Goal: Check status: Check status

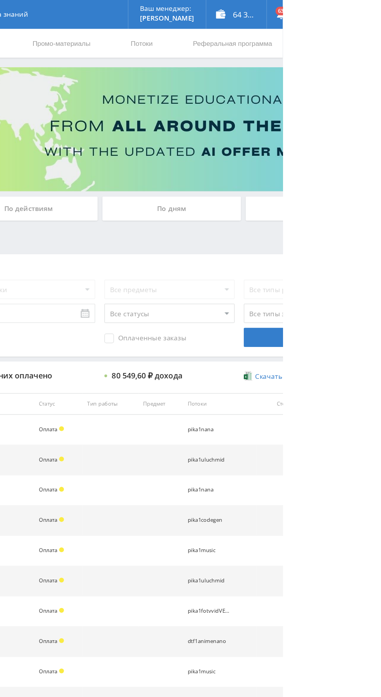
click at [264, 162] on div "По дням" at bounding box center [291, 168] width 112 height 19
click at [0, 0] on input "По дням" at bounding box center [0, 0] width 0 height 0
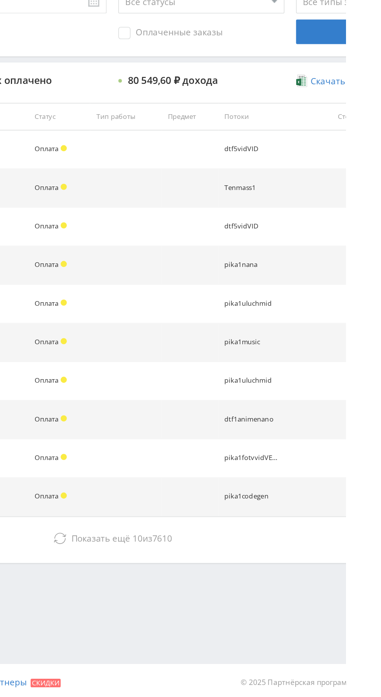
click at [252, 595] on span "Показать ещё 10 из 7610" at bounding box center [239, 593] width 64 height 7
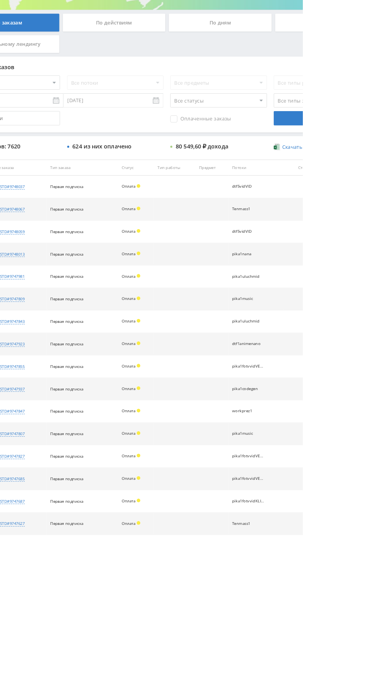
scroll to position [36, 0]
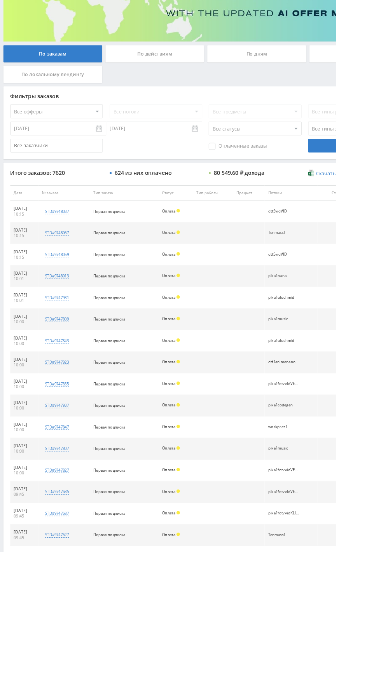
click at [284, 134] on div "По дням" at bounding box center [291, 132] width 112 height 19
click at [0, 0] on input "По дням" at bounding box center [0, 0] width 0 height 0
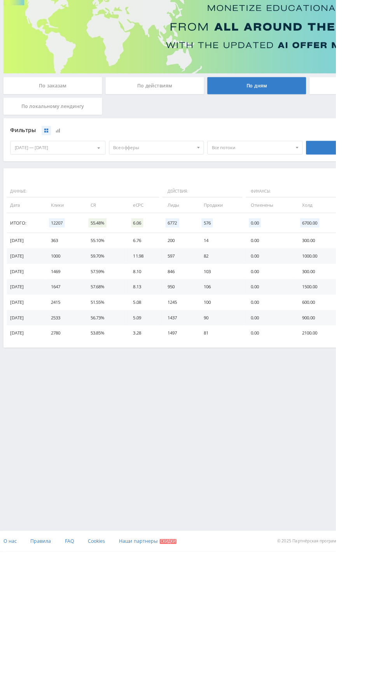
click at [155, 238] on span "Все офферы" at bounding box center [174, 238] width 91 height 15
click at [126, 314] on button "Studybay [GEOGRAPHIC_DATA]" at bounding box center [177, 318] width 107 height 11
click at [130, 301] on button "Studybay" at bounding box center [177, 296] width 107 height 11
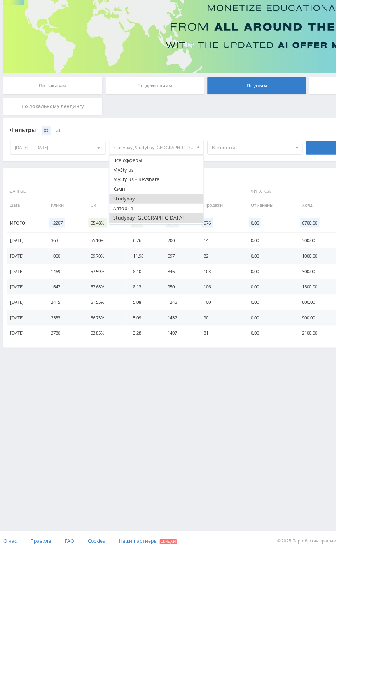
click at [129, 306] on button "Автор24" at bounding box center [177, 307] width 107 height 11
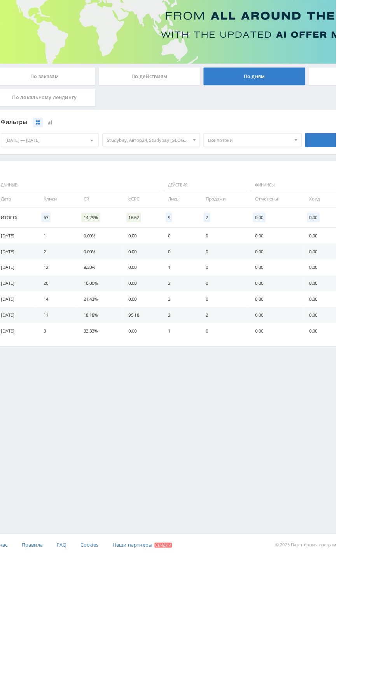
scroll to position [0, 0]
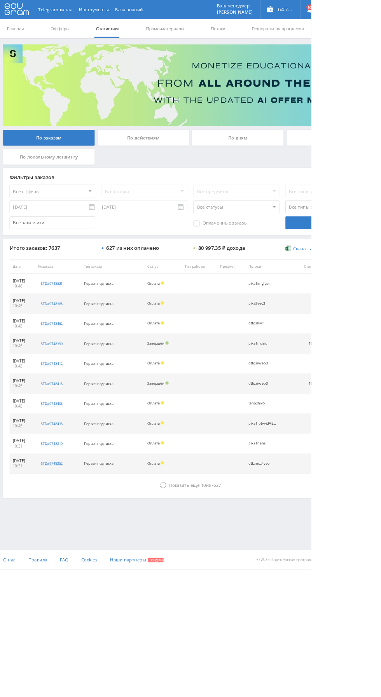
click at [291, 168] on div "По дням" at bounding box center [291, 168] width 112 height 19
click at [0, 0] on input "По дням" at bounding box center [0, 0] width 0 height 0
